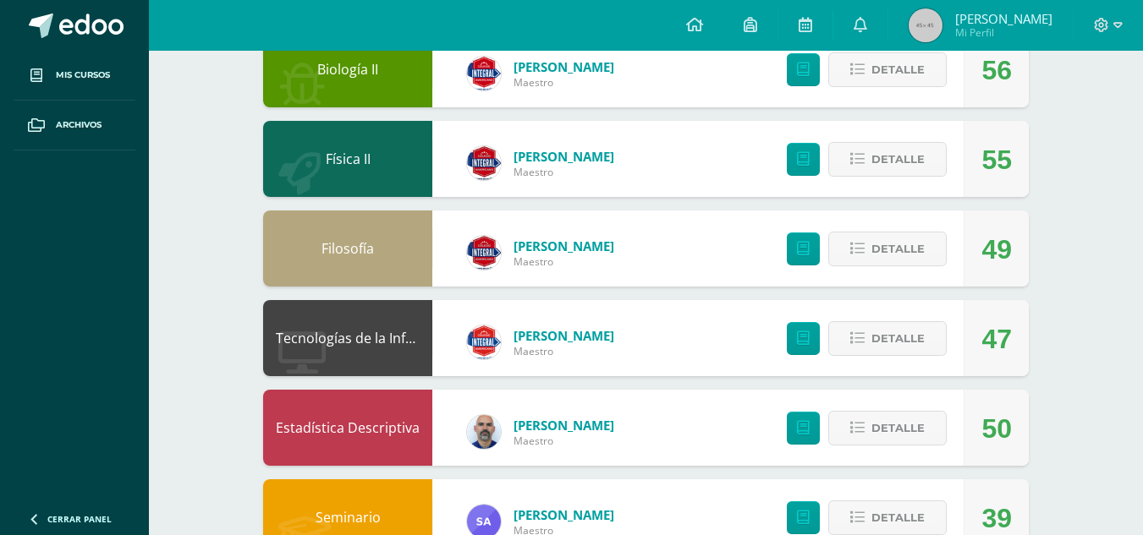
scroll to position [419, 0]
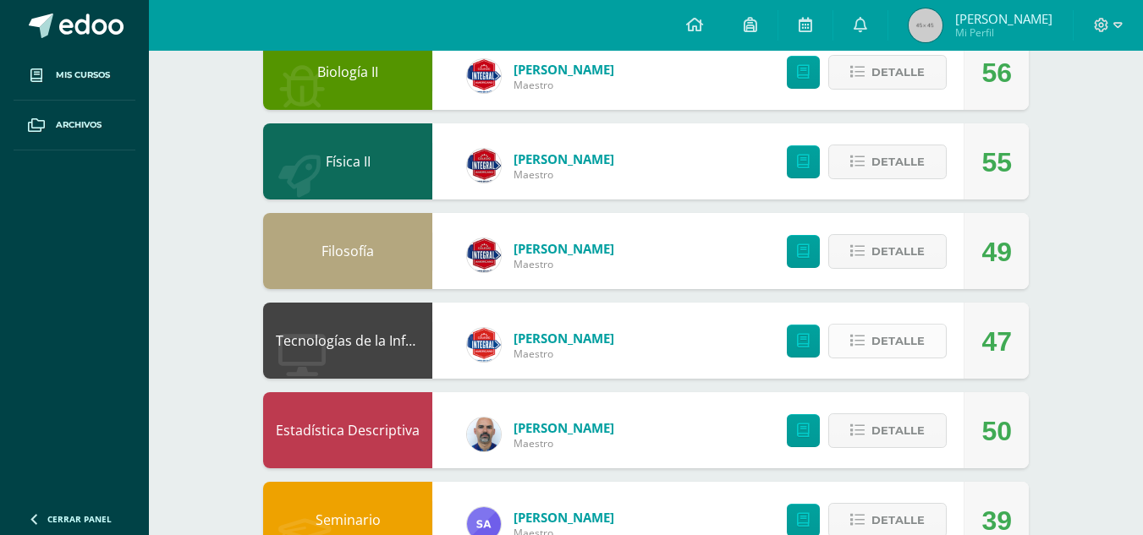
click at [867, 329] on button "Detalle" at bounding box center [887, 341] width 118 height 35
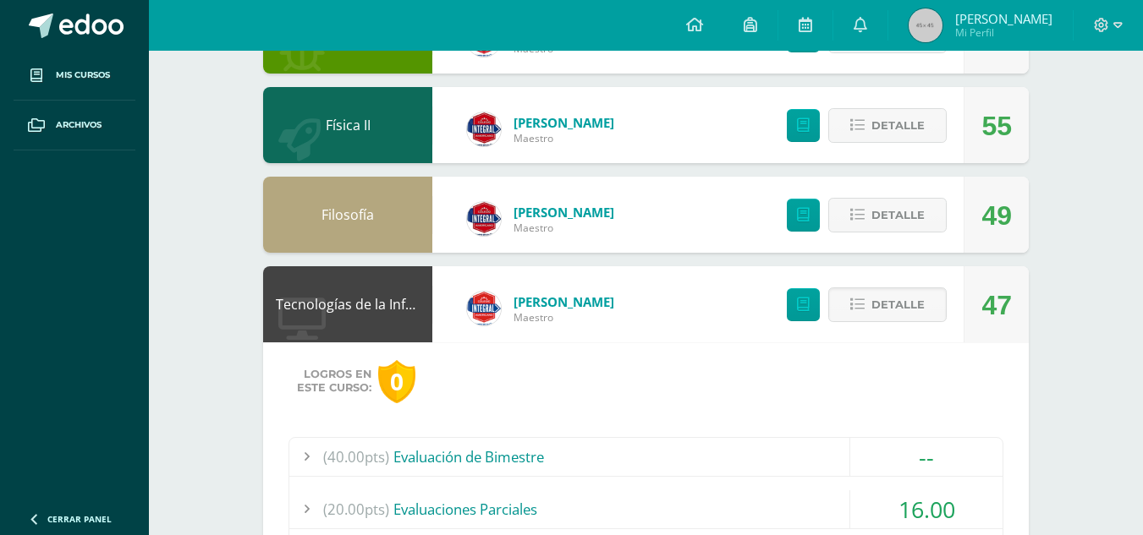
scroll to position [620, 0]
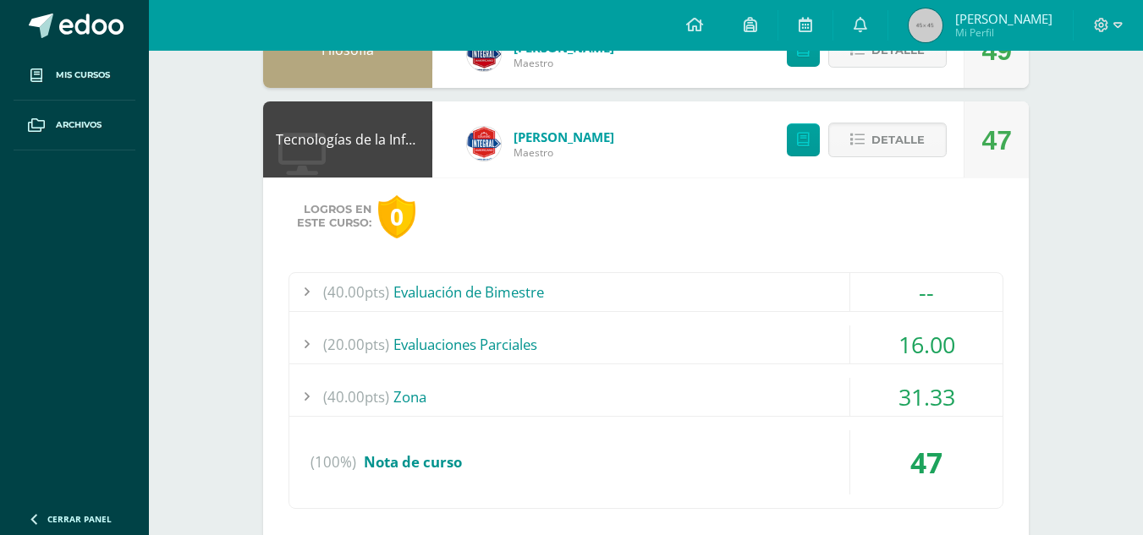
click at [407, 354] on div "(20.00pts) Evaluaciones Parciales" at bounding box center [645, 345] width 713 height 38
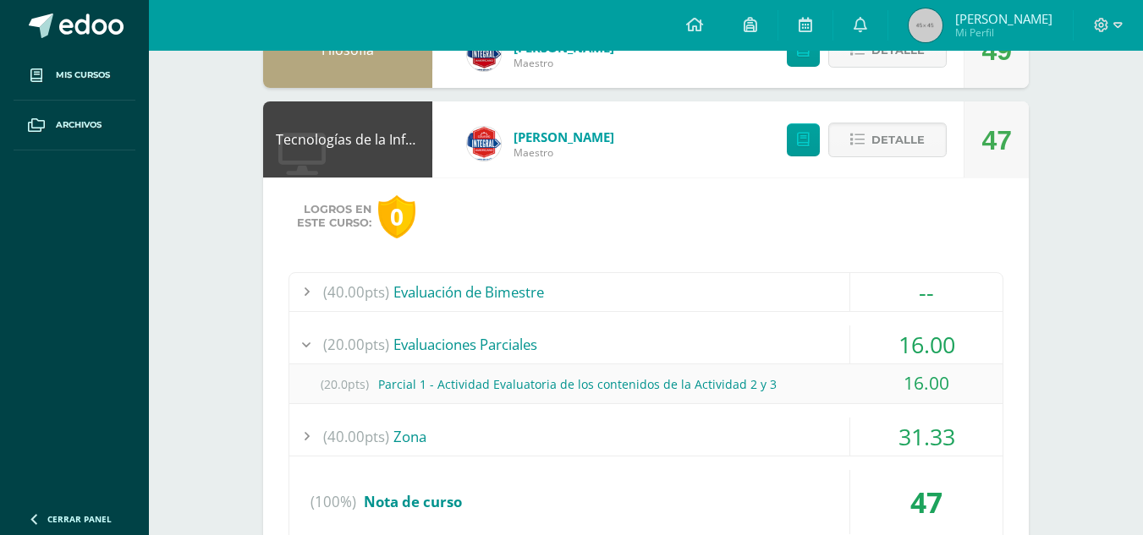
click at [434, 434] on div "(40.00pts) Zona" at bounding box center [645, 437] width 713 height 38
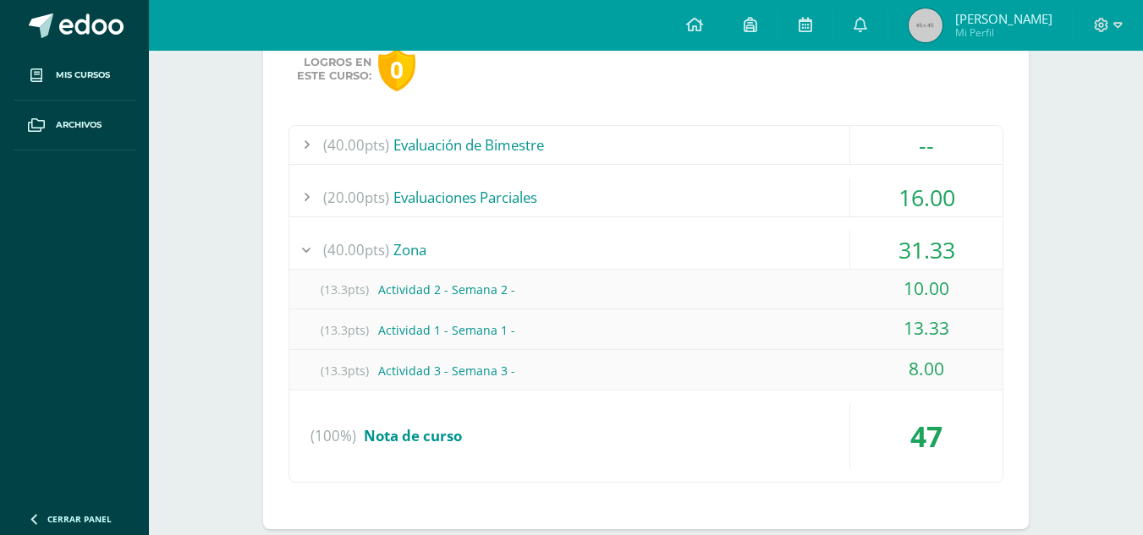
scroll to position [732, 0]
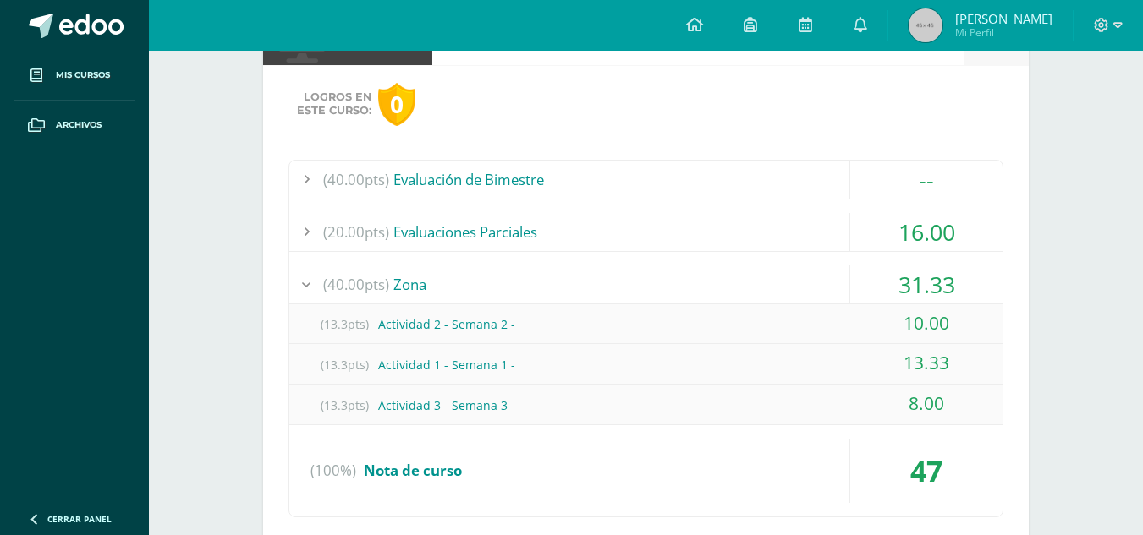
click at [596, 275] on div "(40.00pts) Zona" at bounding box center [645, 285] width 713 height 38
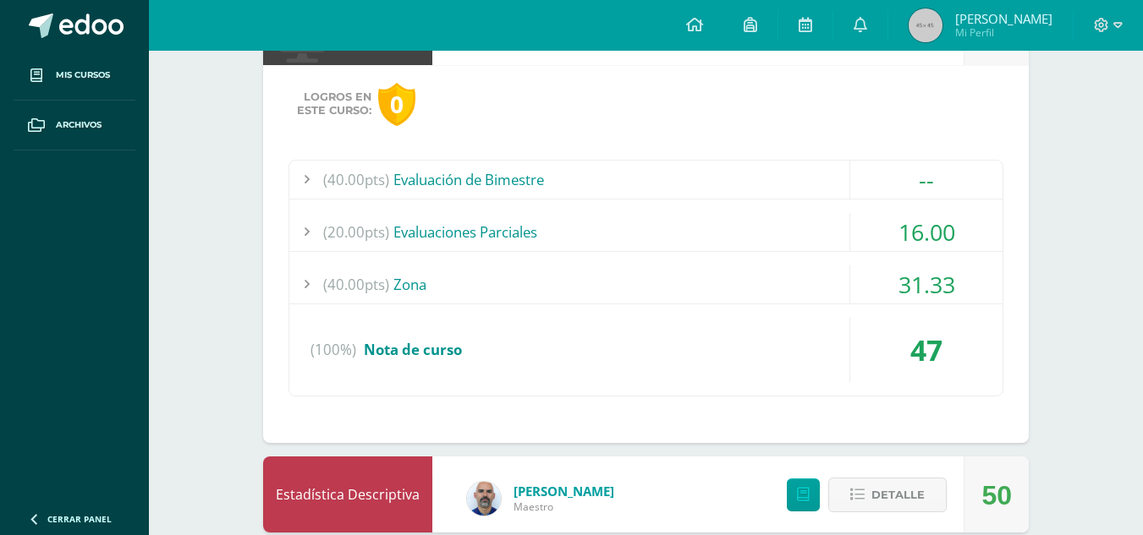
click at [578, 237] on div "(20.00pts) Evaluaciones Parciales" at bounding box center [645, 232] width 713 height 38
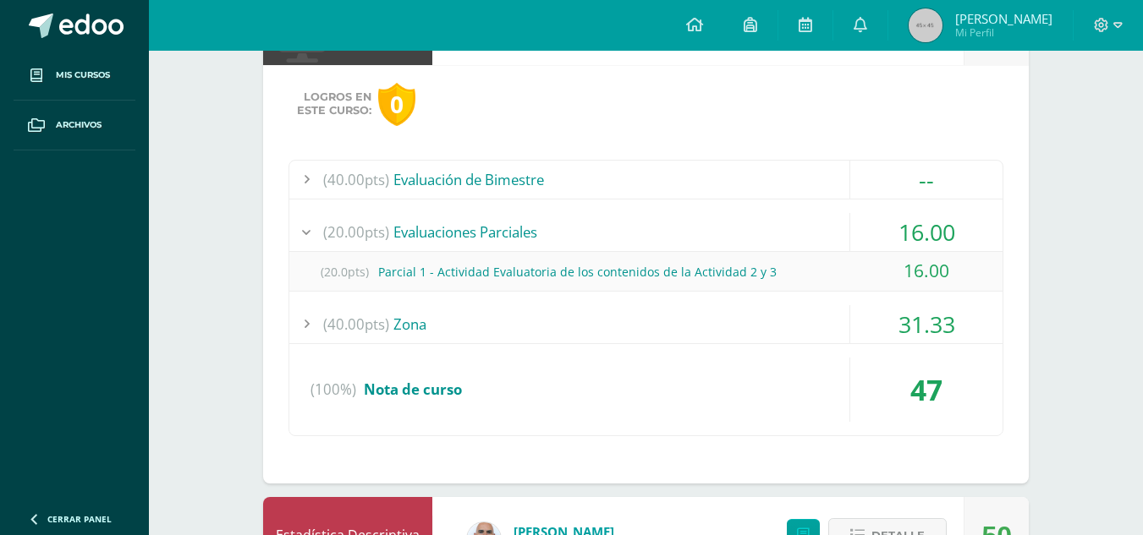
click at [578, 237] on div "(20.00pts) Evaluaciones Parciales" at bounding box center [645, 232] width 713 height 38
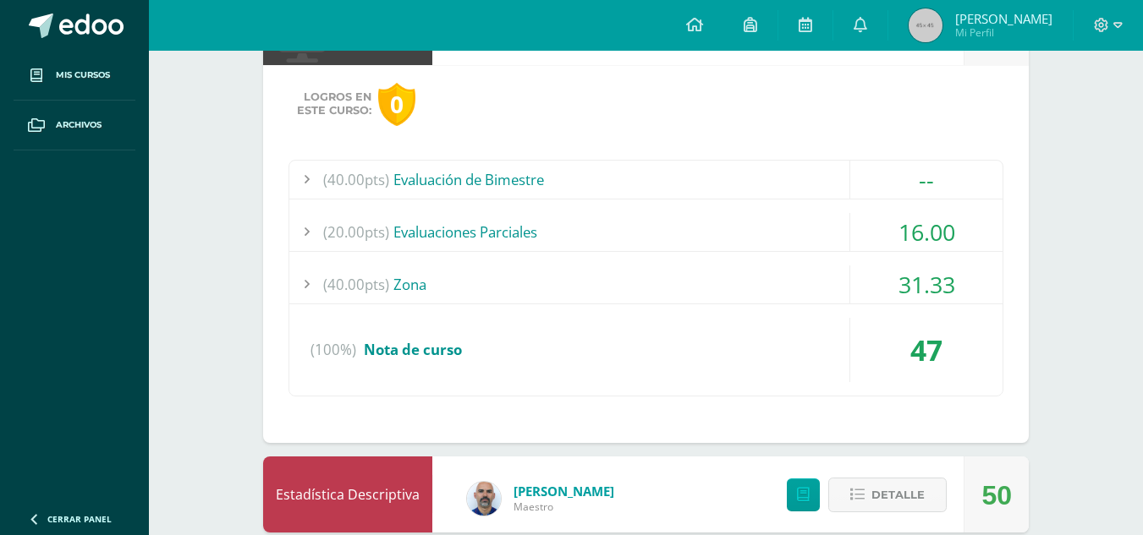
click at [569, 179] on div "(40.00pts) Evaluación de Bimestre" at bounding box center [645, 180] width 713 height 38
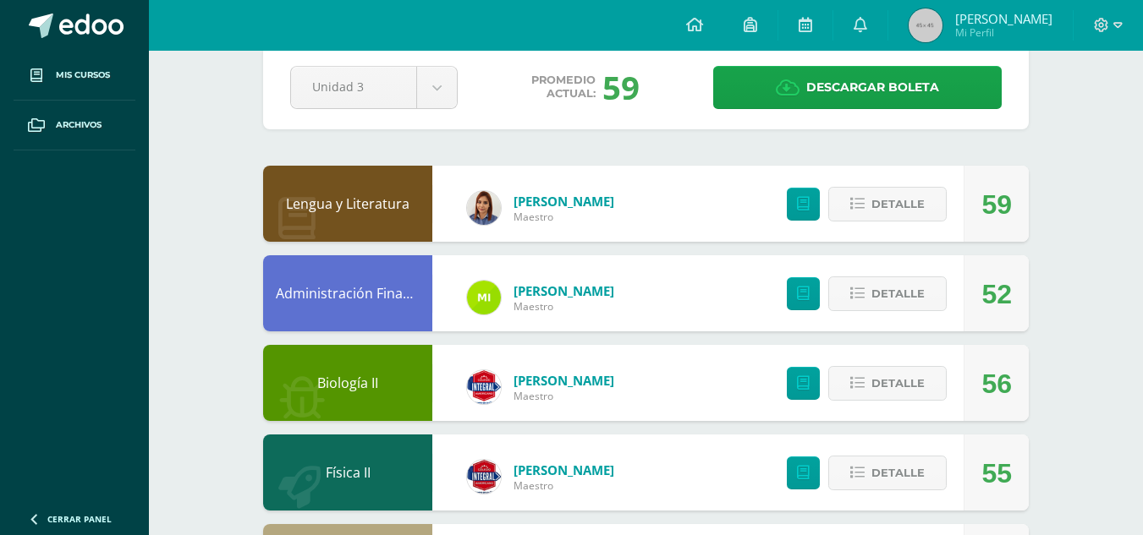
scroll to position [69, 0]
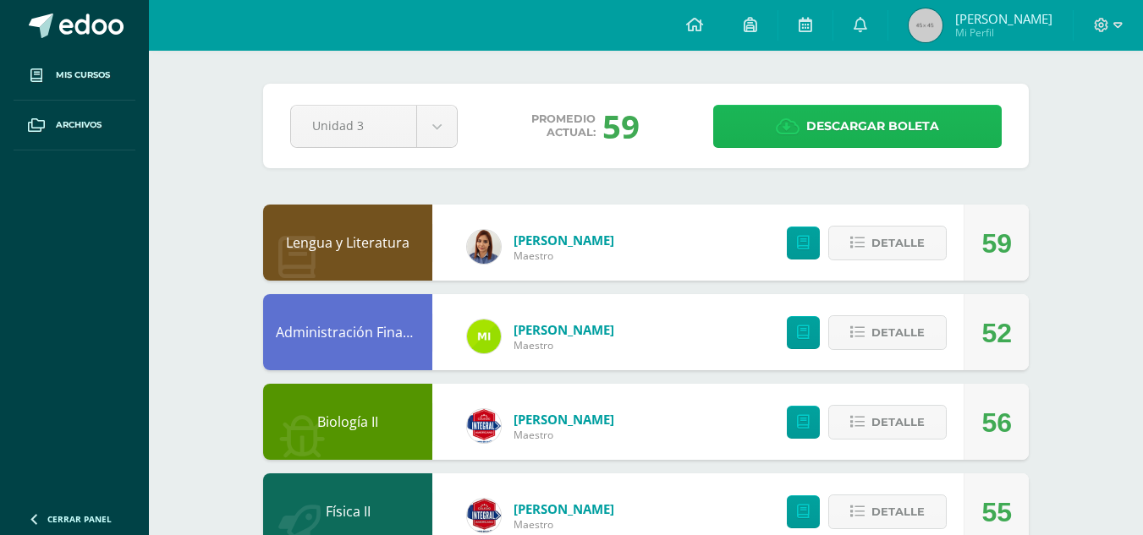
click at [853, 136] on span "Descargar boleta" at bounding box center [872, 126] width 133 height 41
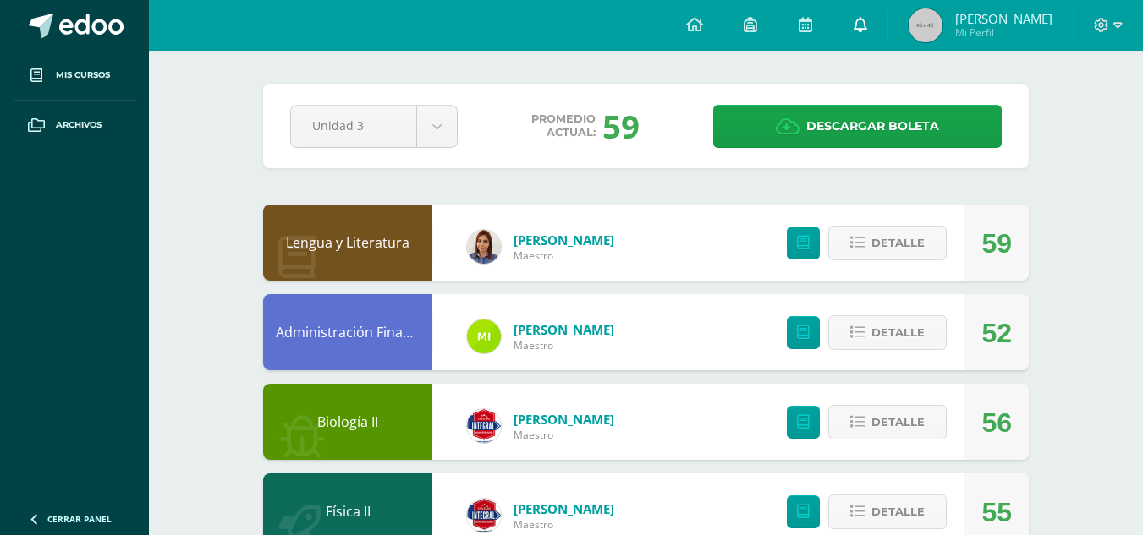
click at [867, 31] on icon at bounding box center [860, 24] width 14 height 15
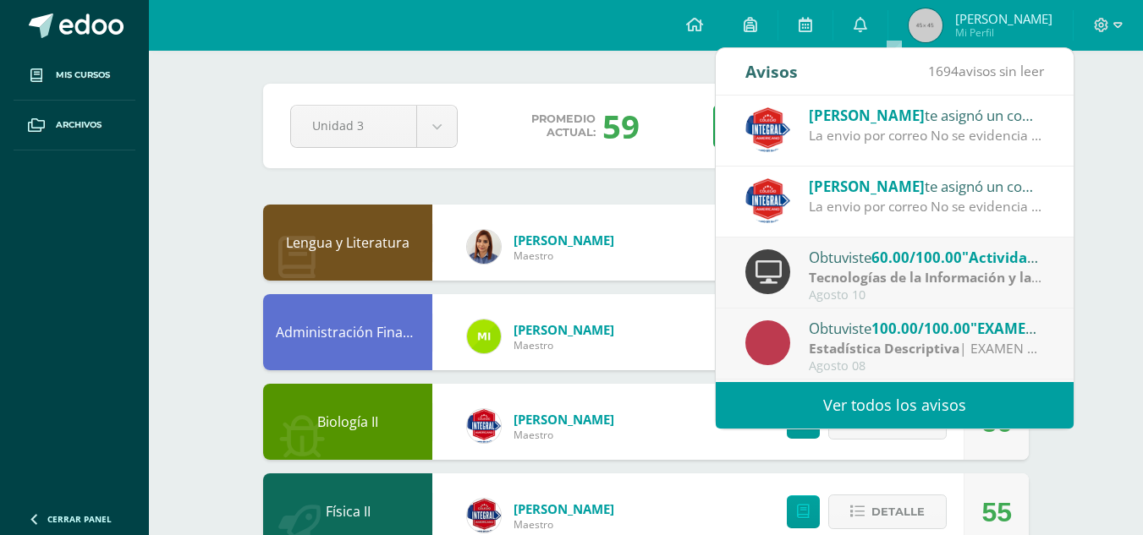
click at [913, 404] on link "Ver todos los avisos" at bounding box center [895, 405] width 358 height 47
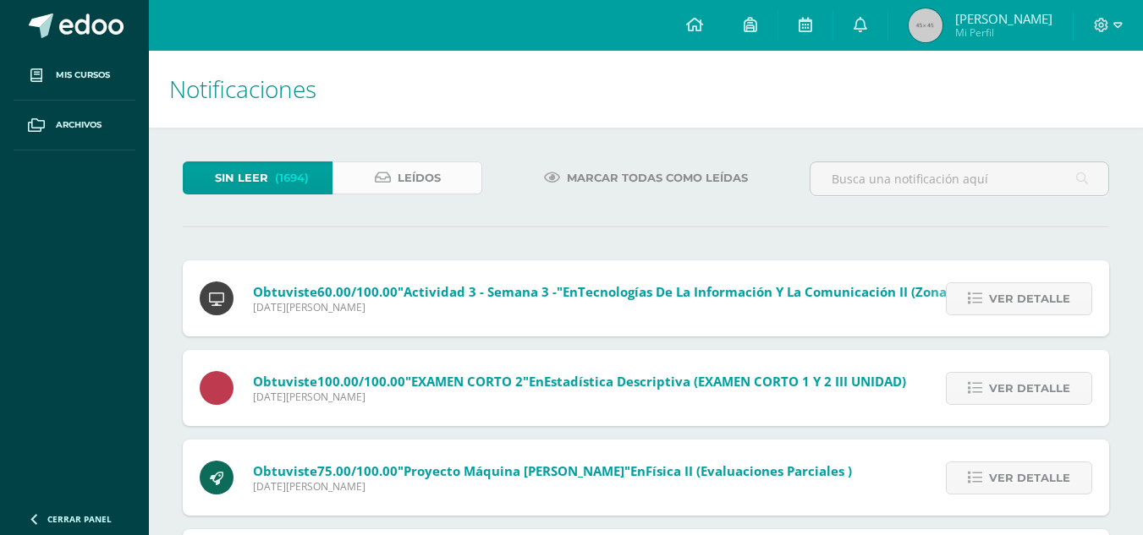
click at [339, 189] on link "Leídos" at bounding box center [407, 178] width 150 height 33
click at [348, 189] on link "Leídos" at bounding box center [407, 178] width 150 height 33
click at [365, 179] on link "Leídos" at bounding box center [407, 178] width 150 height 33
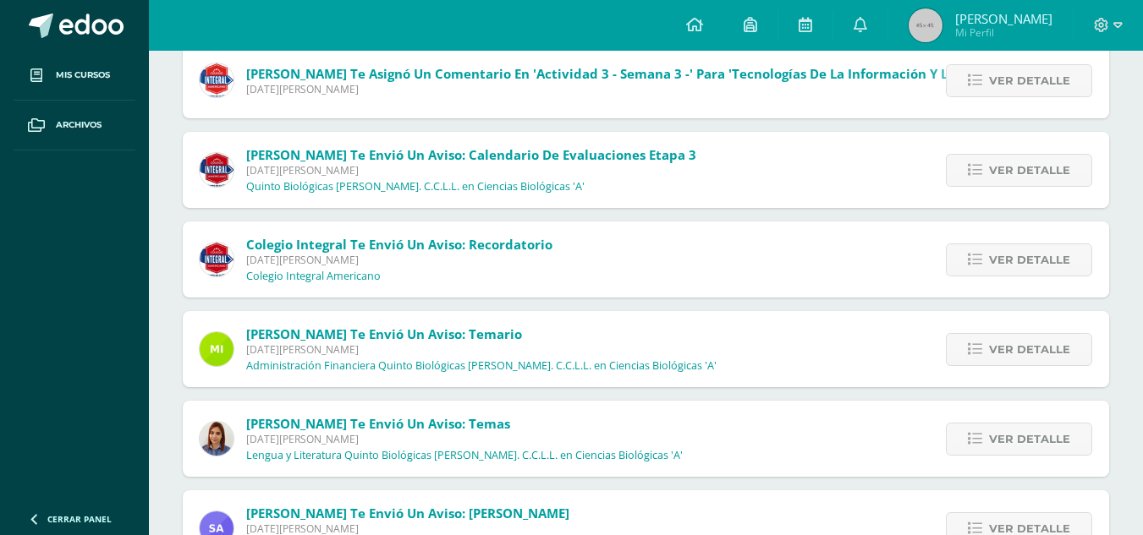
scroll to position [318, 0]
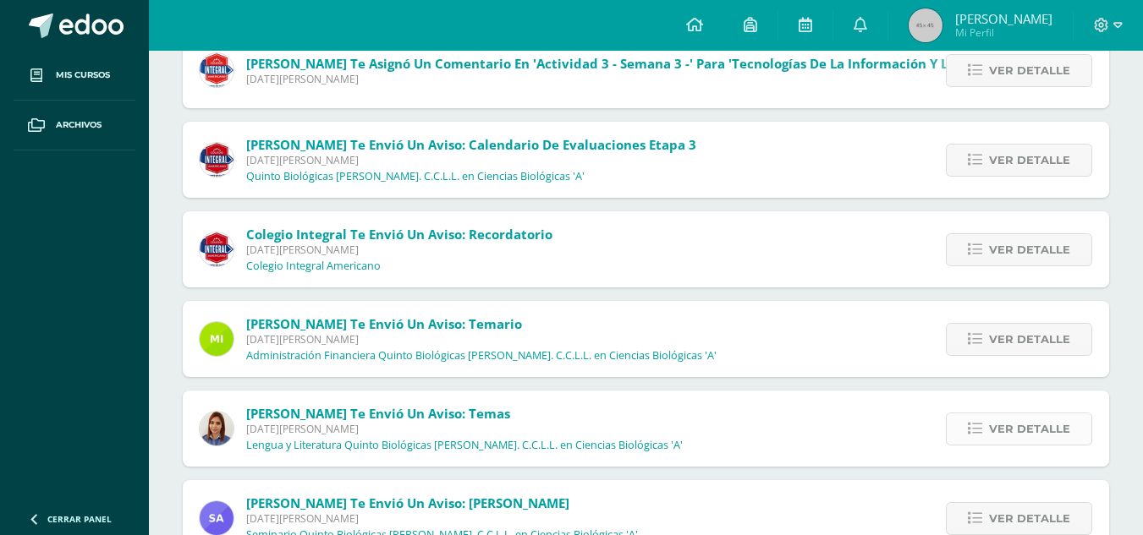
click at [1022, 419] on span "Ver detalle" at bounding box center [1029, 429] width 81 height 31
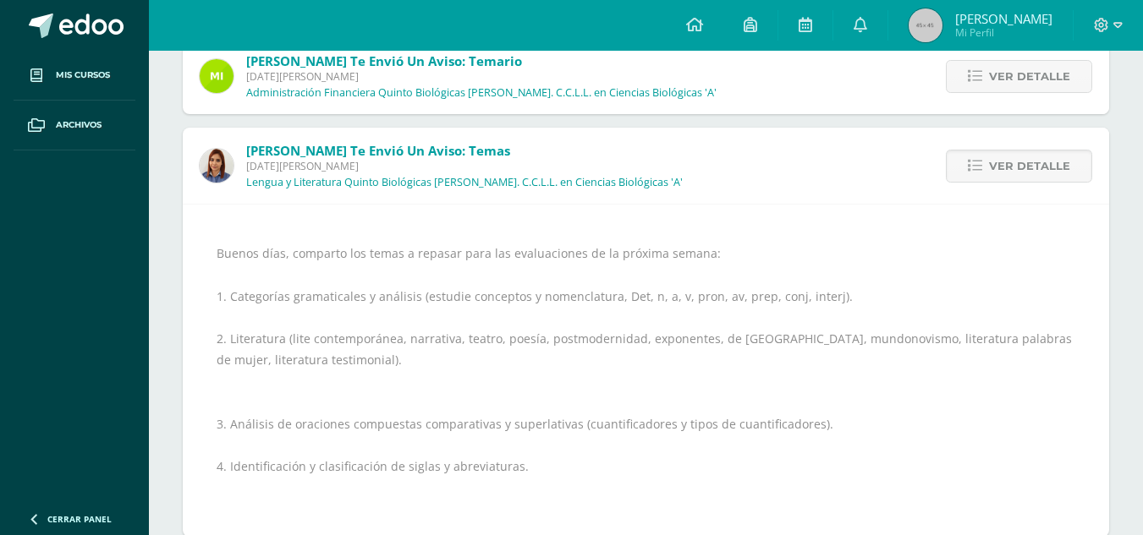
scroll to position [631, 0]
